Goal: Complete application form: Complete application form

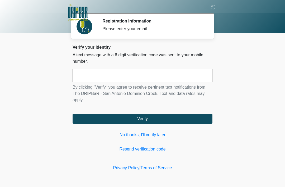
click at [182, 80] on input "text" at bounding box center [143, 75] width 140 height 13
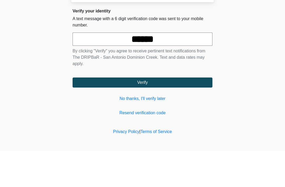
type input "******"
click at [143, 114] on button "Verify" at bounding box center [143, 119] width 140 height 10
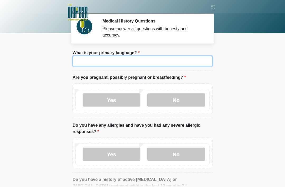
click at [187, 63] on input "What is your primary language?" at bounding box center [143, 61] width 140 height 10
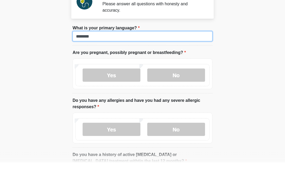
type input "*******"
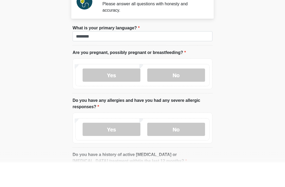
click at [188, 93] on label "No" at bounding box center [176, 99] width 58 height 13
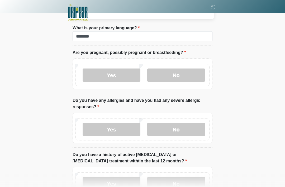
click at [189, 132] on label "No" at bounding box center [176, 129] width 58 height 13
click at [185, 185] on label "No" at bounding box center [176, 183] width 58 height 13
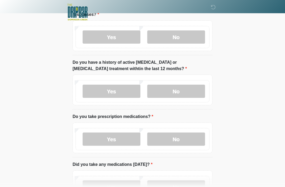
click at [186, 138] on label "No" at bounding box center [176, 139] width 58 height 13
click at [186, 187] on label "No" at bounding box center [176, 186] width 58 height 13
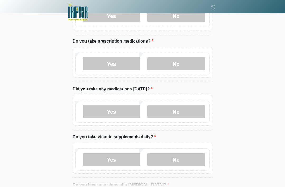
click at [191, 160] on label "No" at bounding box center [176, 159] width 58 height 13
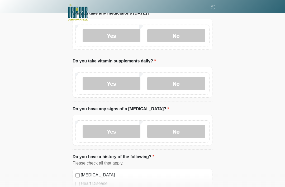
click at [190, 135] on label "No" at bounding box center [176, 131] width 58 height 13
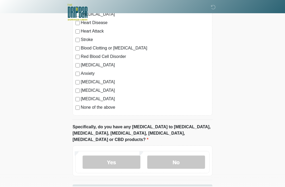
scroll to position [429, 0]
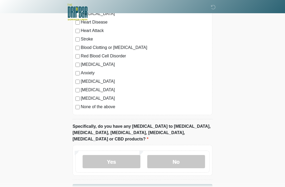
click at [77, 109] on div "[MEDICAL_DATA] Heart Disease Heart Attack Stroke Blood Clotting or [MEDICAL_DAT…" at bounding box center [143, 61] width 140 height 107
click at [181, 155] on label "No" at bounding box center [176, 161] width 58 height 13
click at [182, 184] on button "Continue" at bounding box center [143, 189] width 140 height 10
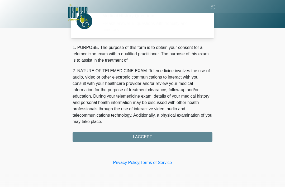
scroll to position [0, 0]
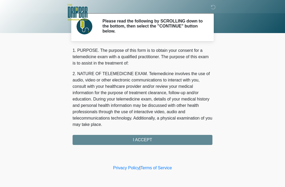
click at [195, 143] on div "1. PURPOSE. The purpose of this form is to obtain your consent for a telemedici…" at bounding box center [143, 96] width 140 height 98
click at [200, 138] on div "1. PURPOSE. The purpose of this form is to obtain your consent for a telemedici…" at bounding box center [143, 96] width 140 height 98
click at [194, 138] on div "1. PURPOSE. The purpose of this form is to obtain your consent for a telemedici…" at bounding box center [143, 96] width 140 height 98
click at [151, 139] on div "1. PURPOSE. The purpose of this form is to obtain your consent for a telemedici…" at bounding box center [143, 96] width 140 height 98
click at [145, 142] on div "1. PURPOSE. The purpose of this form is to obtain your consent for a telemedici…" at bounding box center [143, 96] width 140 height 98
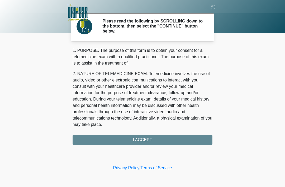
click at [155, 141] on div "1. PURPOSE. The purpose of this form is to obtain your consent for a telemedici…" at bounding box center [143, 96] width 140 height 98
click at [152, 140] on div "1. PURPOSE. The purpose of this form is to obtain your consent for a telemedici…" at bounding box center [143, 96] width 140 height 98
click at [155, 140] on div "1. PURPOSE. The purpose of this form is to obtain your consent for a telemedici…" at bounding box center [143, 96] width 140 height 98
click at [152, 137] on div "1. PURPOSE. The purpose of this form is to obtain your consent for a telemedici…" at bounding box center [143, 96] width 140 height 98
click at [152, 136] on div "1. PURPOSE. The purpose of this form is to obtain your consent for a telemedici…" at bounding box center [143, 96] width 140 height 98
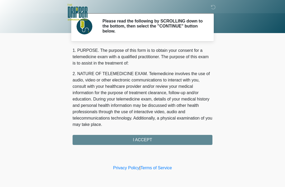
click at [154, 137] on div "1. PURPOSE. The purpose of this form is to obtain your consent for a telemedici…" at bounding box center [143, 96] width 140 height 98
click at [155, 135] on div "1. PURPOSE. The purpose of this form is to obtain your consent for a telemedici…" at bounding box center [143, 96] width 140 height 98
click at [150, 139] on div "1. PURPOSE. The purpose of this form is to obtain your consent for a telemedici…" at bounding box center [143, 96] width 140 height 98
click at [153, 136] on div "1. PURPOSE. The purpose of this form is to obtain your consent for a telemedici…" at bounding box center [143, 96] width 140 height 98
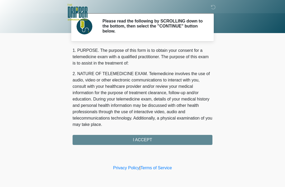
click at [153, 140] on div "1. PURPOSE. The purpose of this form is to obtain your consent for a telemedici…" at bounding box center [143, 96] width 140 height 98
click at [155, 140] on div "1. PURPOSE. The purpose of this form is to obtain your consent for a telemedici…" at bounding box center [143, 96] width 140 height 98
click at [166, 140] on div "1. PURPOSE. The purpose of this form is to obtain your consent for a telemedici…" at bounding box center [143, 96] width 140 height 98
click at [165, 140] on div "1. PURPOSE. The purpose of this form is to obtain your consent for a telemedici…" at bounding box center [143, 96] width 140 height 98
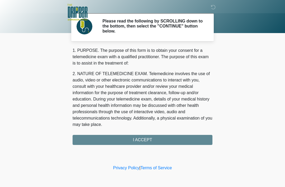
click at [168, 138] on div "1. PURPOSE. The purpose of this form is to obtain your consent for a telemedici…" at bounding box center [143, 96] width 140 height 98
click at [160, 135] on div "1. PURPOSE. The purpose of this form is to obtain your consent for a telemedici…" at bounding box center [143, 96] width 140 height 98
click at [167, 138] on div "1. PURPOSE. The purpose of this form is to obtain your consent for a telemedici…" at bounding box center [143, 96] width 140 height 98
click at [166, 139] on div "1. PURPOSE. The purpose of this form is to obtain your consent for a telemedici…" at bounding box center [143, 96] width 140 height 98
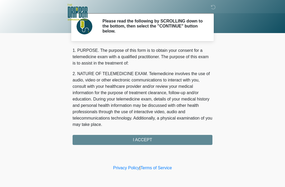
click at [165, 138] on div "1. PURPOSE. The purpose of this form is to obtain your consent for a telemedici…" at bounding box center [143, 96] width 140 height 98
click at [163, 140] on div "1. PURPOSE. The purpose of this form is to obtain your consent for a telemedici…" at bounding box center [143, 96] width 140 height 98
click at [138, 139] on div "1. PURPOSE. The purpose of this form is to obtain your consent for a telemedici…" at bounding box center [143, 96] width 140 height 98
click at [215, 7] on icon at bounding box center [213, 7] width 5 height 5
click at [175, 136] on div "1. PURPOSE. The purpose of this form is to obtain your consent for a telemedici…" at bounding box center [143, 96] width 140 height 98
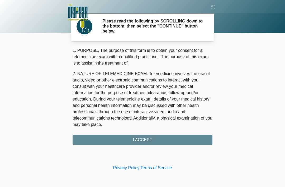
click at [161, 140] on div "1. PURPOSE. The purpose of this form is to obtain your consent for a telemedici…" at bounding box center [143, 96] width 140 height 98
click at [215, 8] on icon at bounding box center [213, 7] width 5 height 5
